Goal: Task Accomplishment & Management: Manage account settings

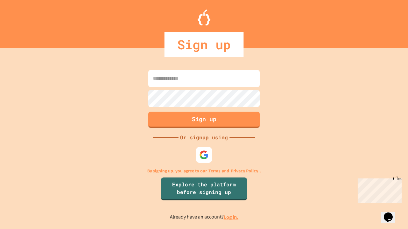
click at [231, 217] on link "Log in." at bounding box center [231, 217] width 15 height 7
